Goal: Navigation & Orientation: Find specific page/section

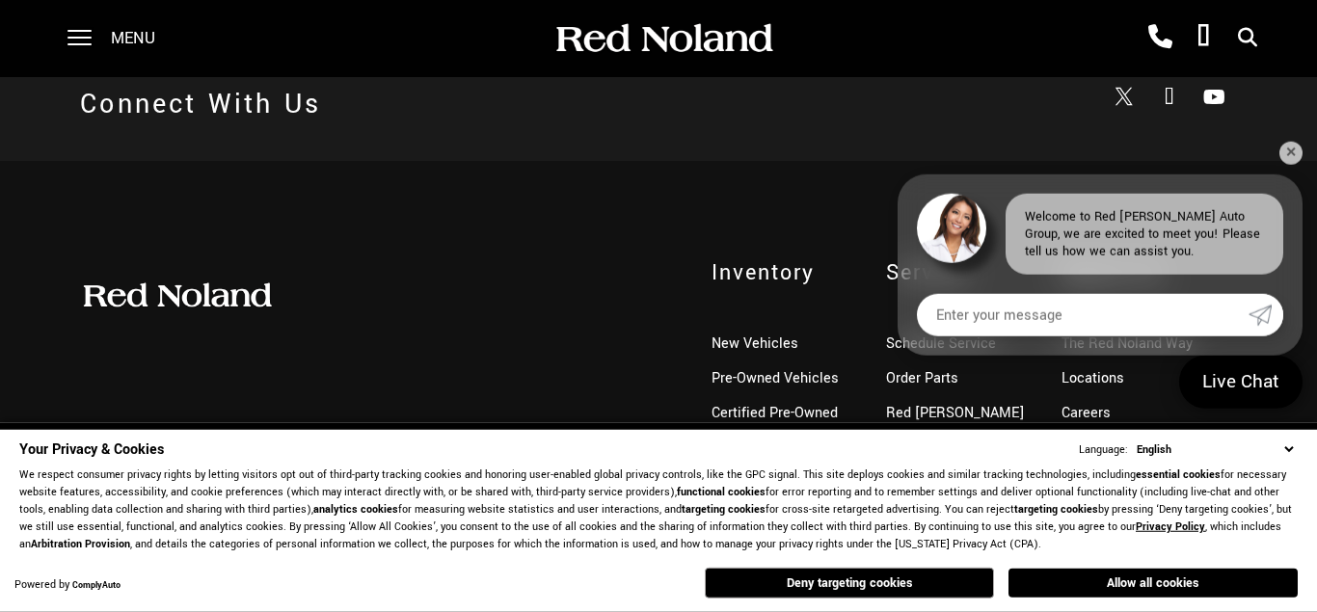
scroll to position [1082, 0]
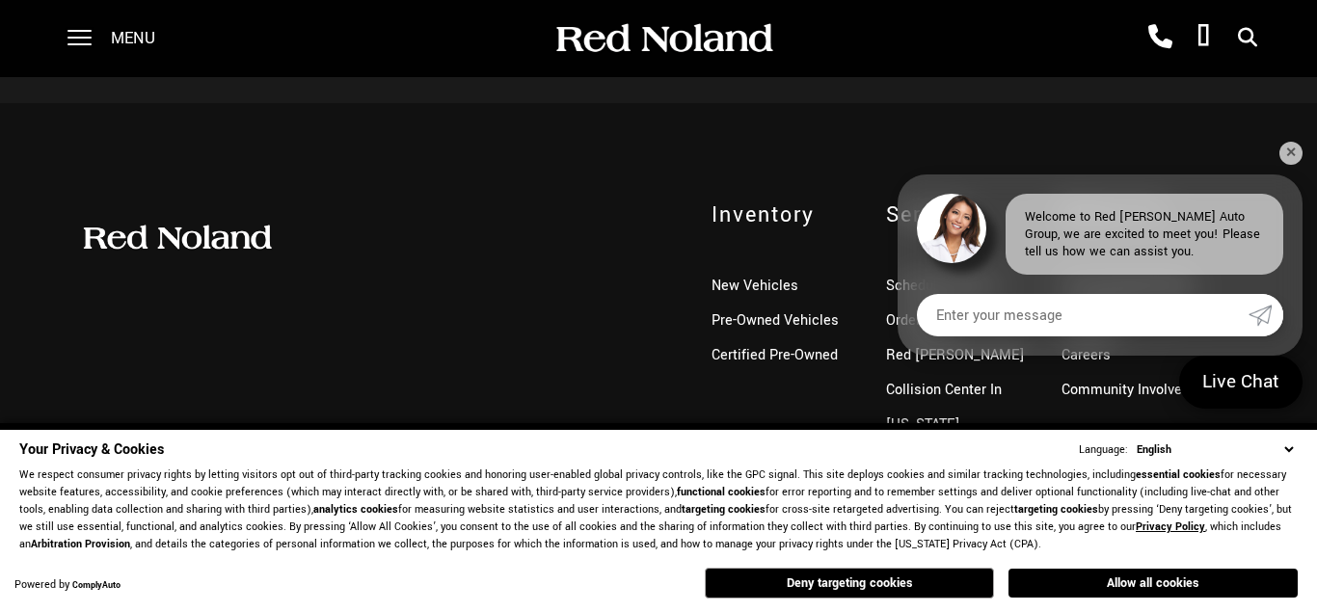
click at [1277, 146] on div "Inventory New Vehicles Pre-Owned Vehicles Certified Pre-Owned Service Schedule …" at bounding box center [658, 338] width 1317 height 471
click at [1199, 140] on div "Inventory New Vehicles Pre-Owned Vehicles Certified Pre-Owned Service Schedule …" at bounding box center [658, 338] width 1317 height 471
click at [1289, 148] on link "✕" at bounding box center [1290, 153] width 23 height 23
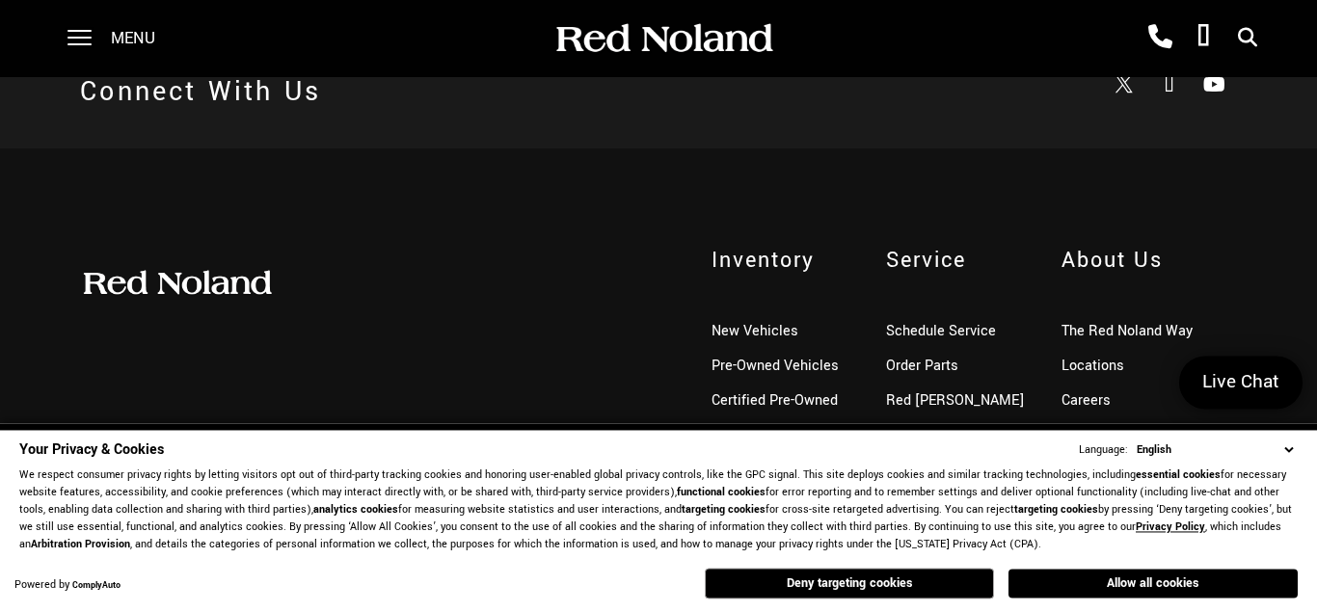
scroll to position [988, 0]
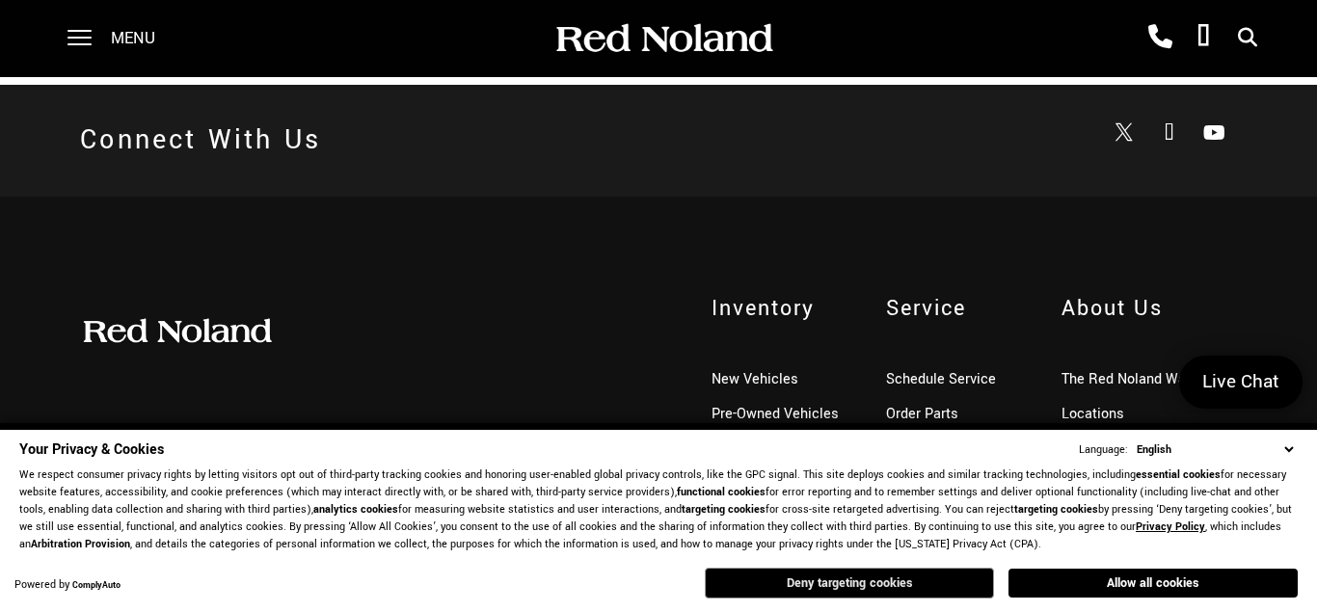
click at [788, 583] on button "Deny targeting cookies" at bounding box center [849, 583] width 289 height 31
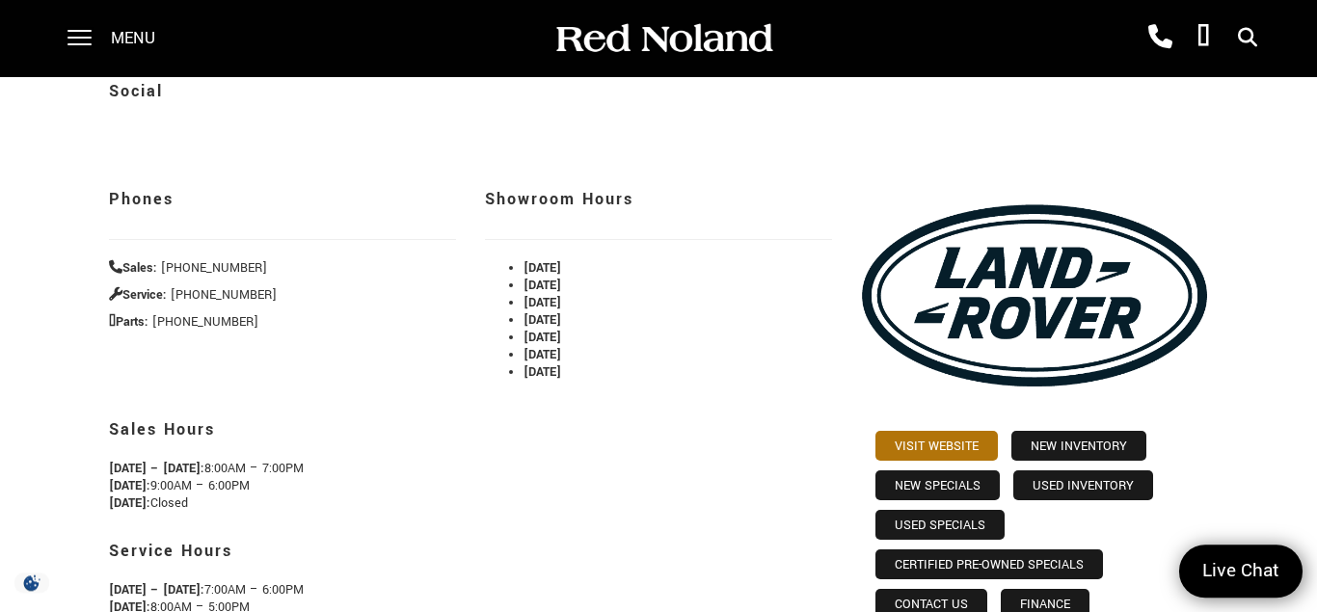
scroll to position [197, 0]
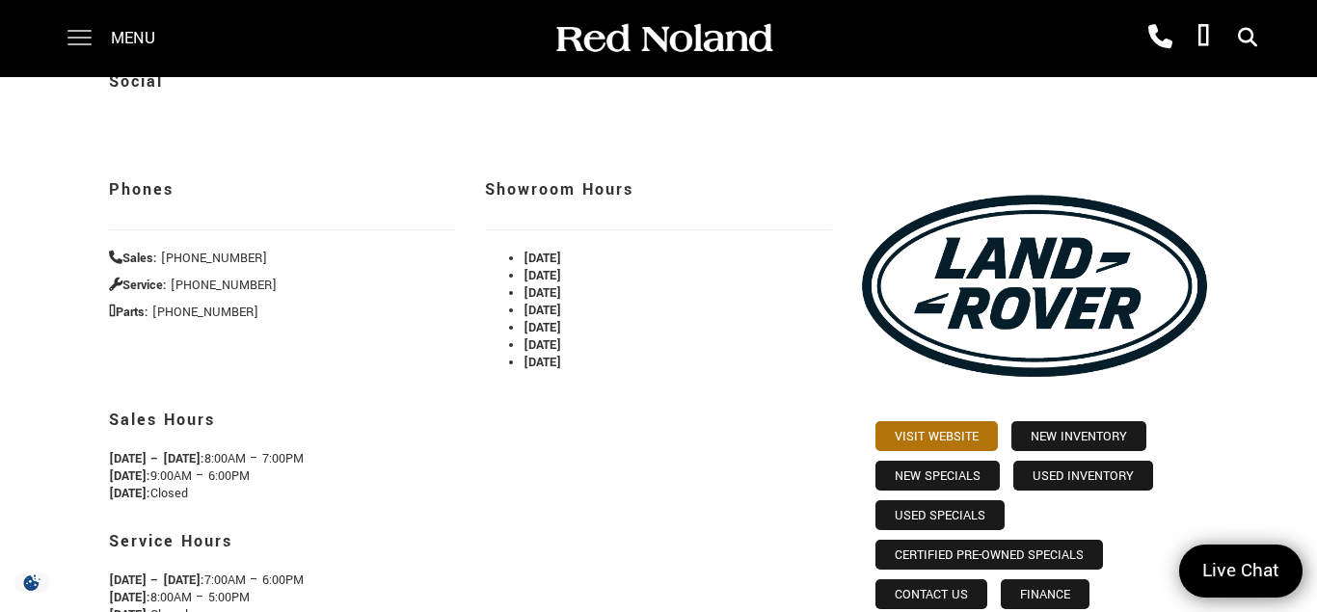
click at [80, 35] on span at bounding box center [79, 38] width 24 height 77
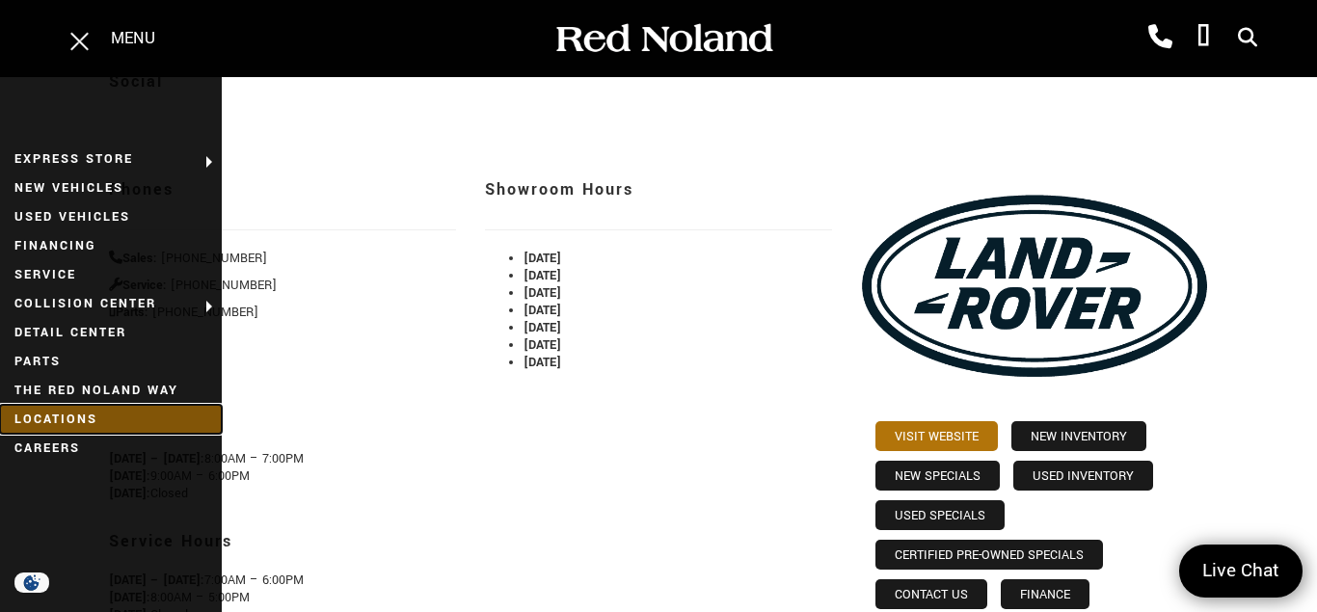
click at [81, 422] on link "Locations" at bounding box center [111, 419] width 222 height 29
click at [93, 411] on link "Locations" at bounding box center [111, 419] width 222 height 29
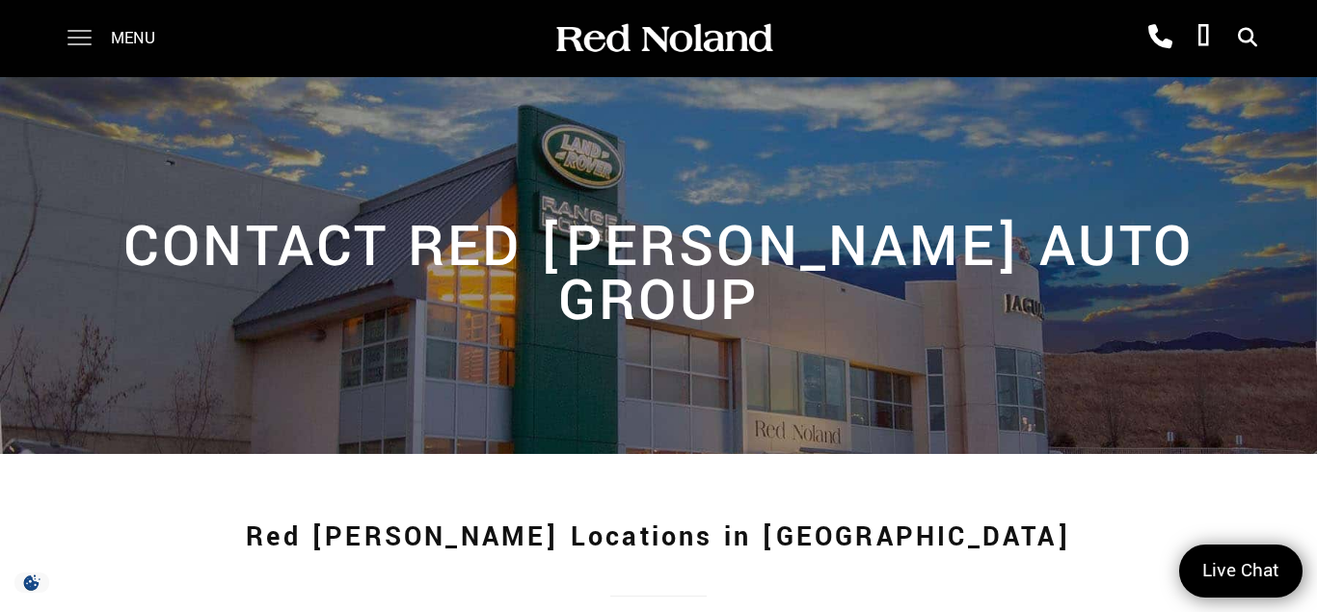
click at [85, 36] on span at bounding box center [79, 38] width 24 height 77
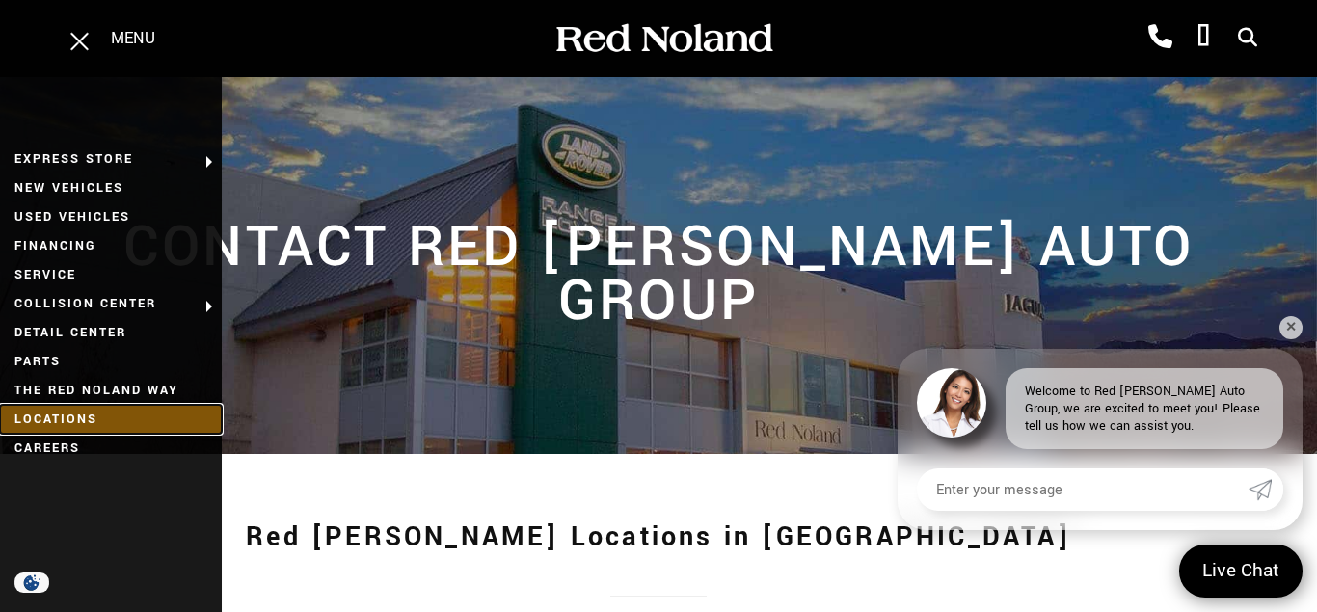
click at [71, 419] on link "Locations" at bounding box center [111, 419] width 222 height 29
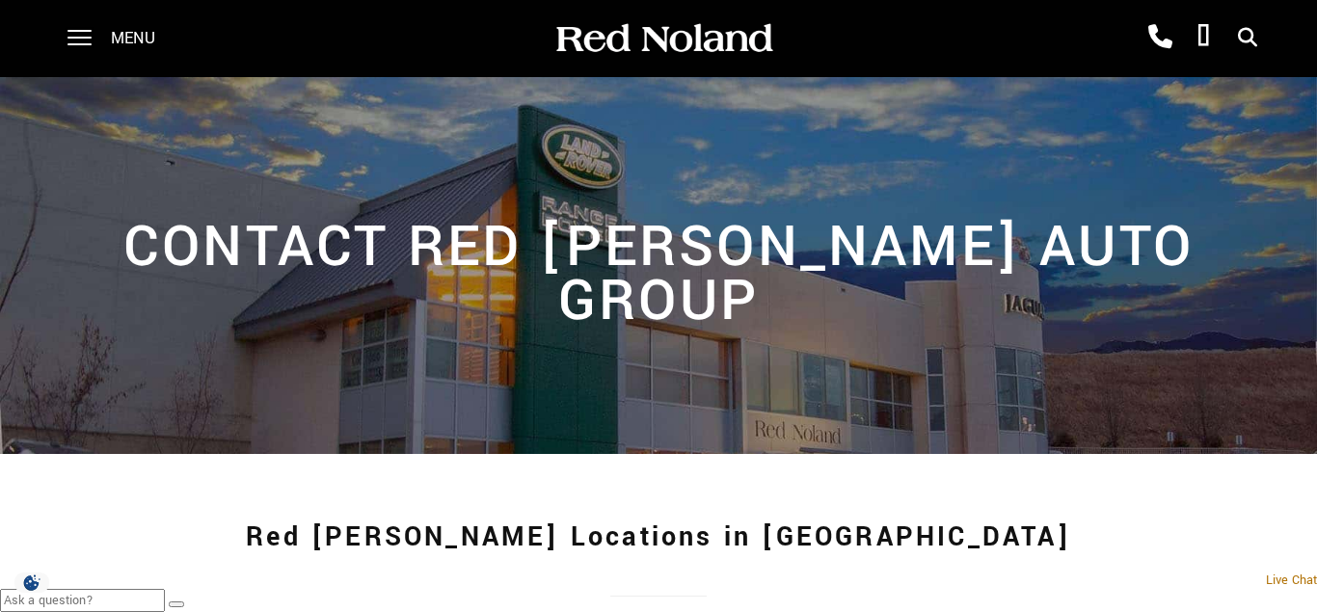
scroll to position [710, 0]
